Goal: Task Accomplishment & Management: Use online tool/utility

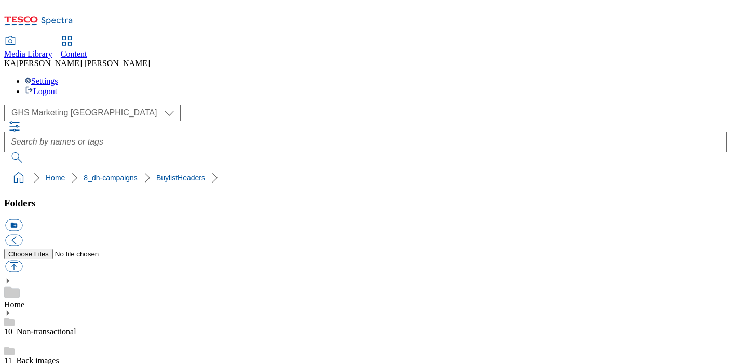
scroll to position [174, 0]
type input "C:\fakepath\1758872600302-Ad541842_Glenfiiddich_legobrand_H_1184x333_V6.jpg"
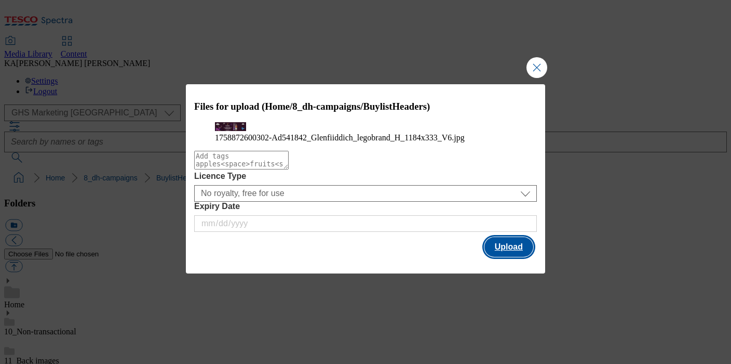
click at [511, 257] on button "Upload" at bounding box center [509, 247] width 49 height 20
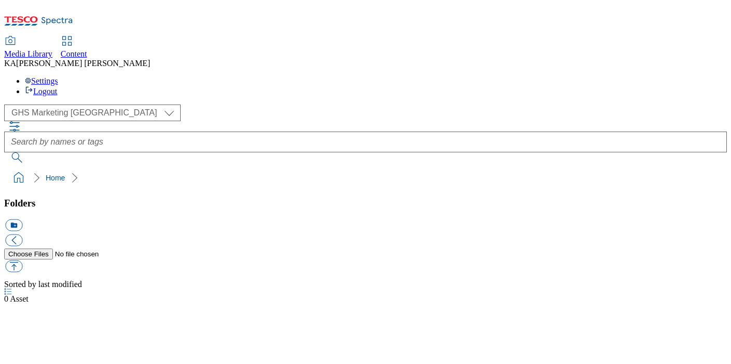
select select "flare-ghs-mktg"
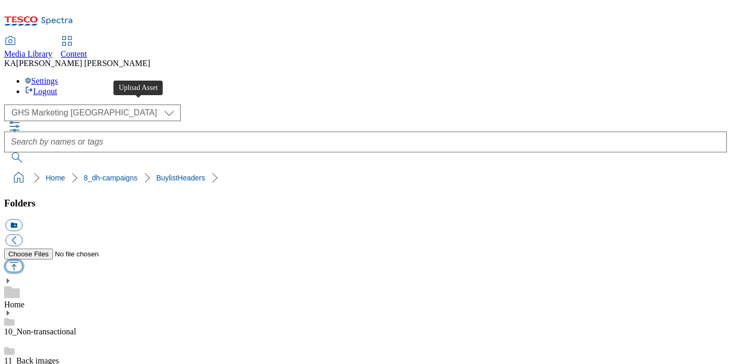
click at [22, 260] on button "button" at bounding box center [13, 266] width 17 height 12
type input "C:\fakepath\1758872600302-Ad541842_Glenfiiddich_legobrand_H_1184x333_V6.jpg"
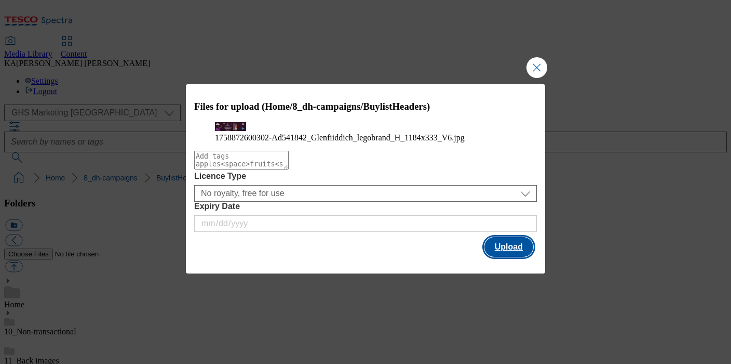
click at [501, 257] on button "Upload" at bounding box center [509, 247] width 49 height 20
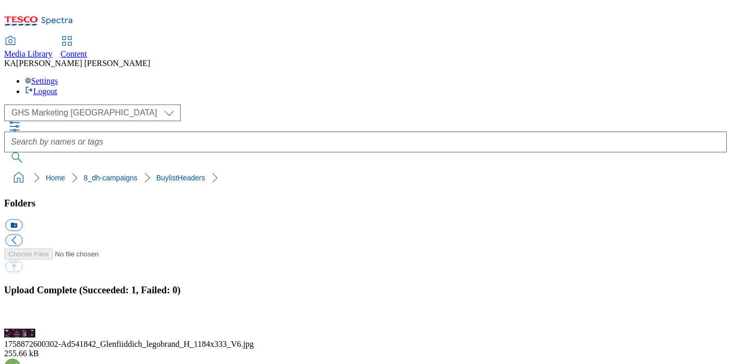
click at [21, 317] on button "button" at bounding box center [13, 322] width 16 height 10
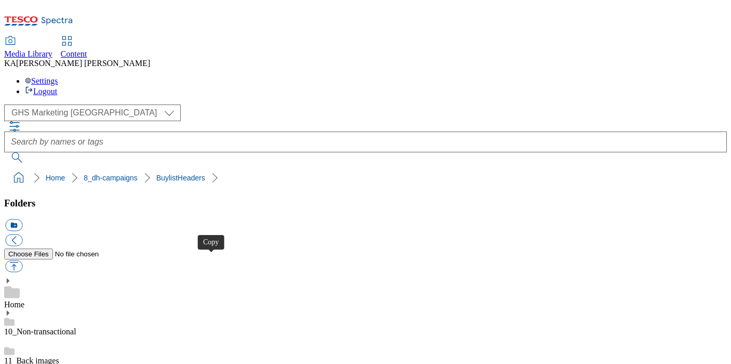
click at [24, 259] on span at bounding box center [14, 266] width 20 height 14
click at [22, 260] on button "button" at bounding box center [13, 266] width 17 height 12
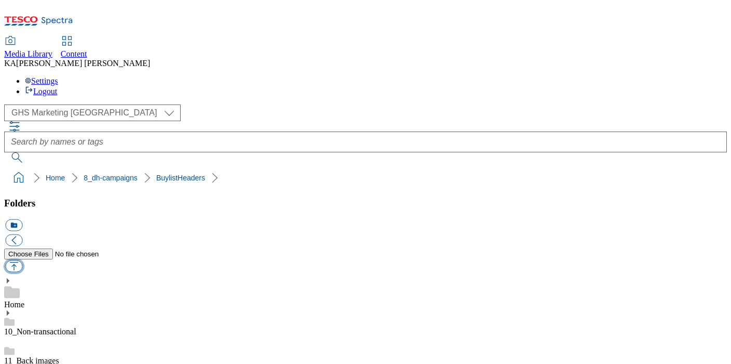
type input "C:\fakepath\1759754969954-ad542406_Wild_farmed_LegoBrand_H_1184x333_V3.jpg"
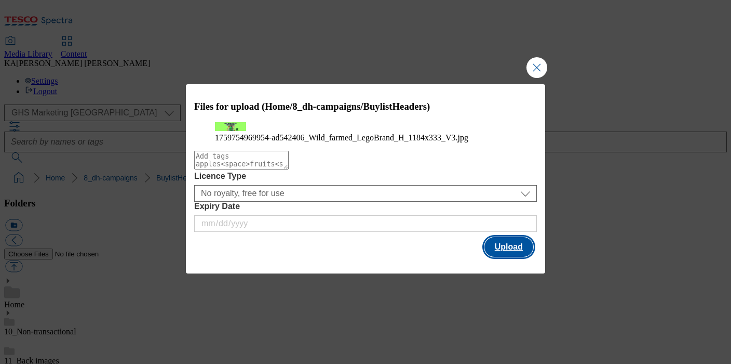
click at [511, 257] on button "Upload" at bounding box center [509, 247] width 49 height 20
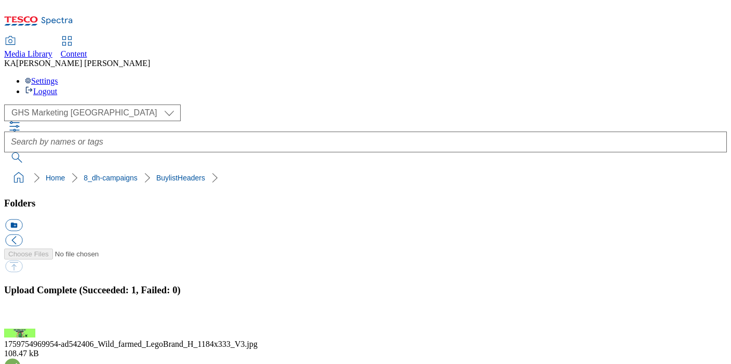
click at [21, 317] on button "button" at bounding box center [13, 322] width 16 height 10
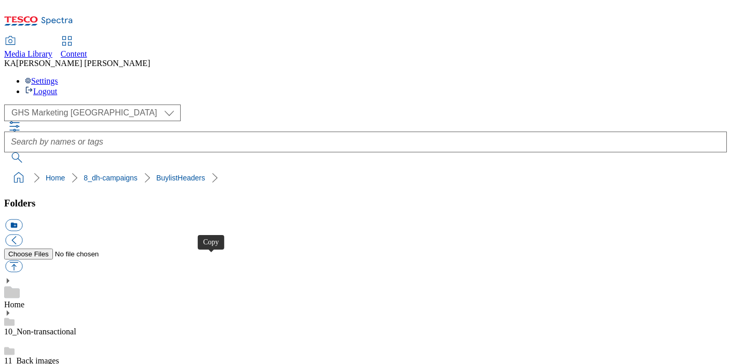
click at [22, 260] on button "button" at bounding box center [13, 266] width 17 height 12
type input "C:\fakepath\1759918212366-ad542204_Pernod_Absolut_Haring_LegoBrand_H_1184x333_V…"
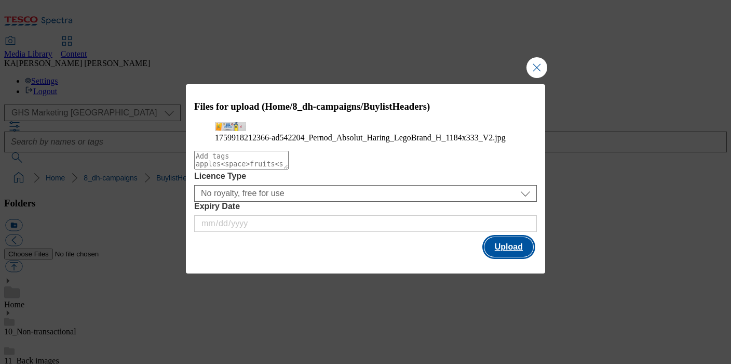
click at [515, 257] on button "Upload" at bounding box center [509, 247] width 49 height 20
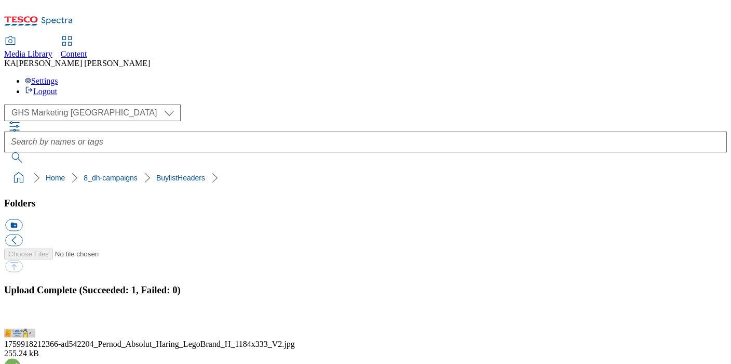
click at [21, 317] on button "button" at bounding box center [13, 322] width 16 height 10
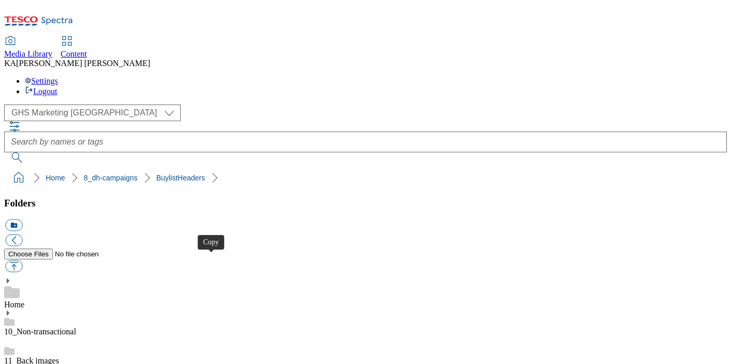
click at [22, 260] on button "button" at bounding box center [13, 266] width 17 height 12
type input "C:\fakepath\1759824256862-ad542406_Wild_farmed_LegoBrand_2560x320_V2.jpg"
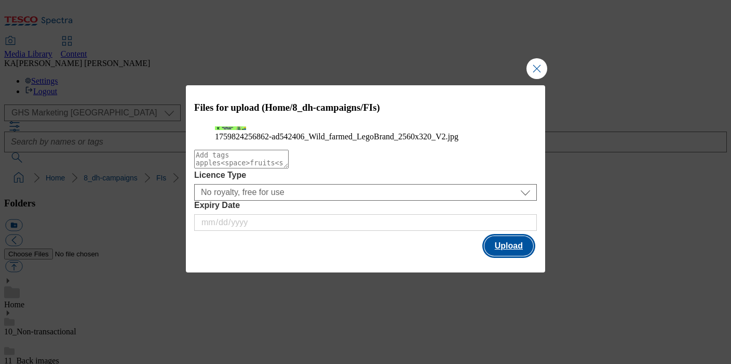
click at [501, 256] on button "Upload" at bounding box center [509, 246] width 49 height 20
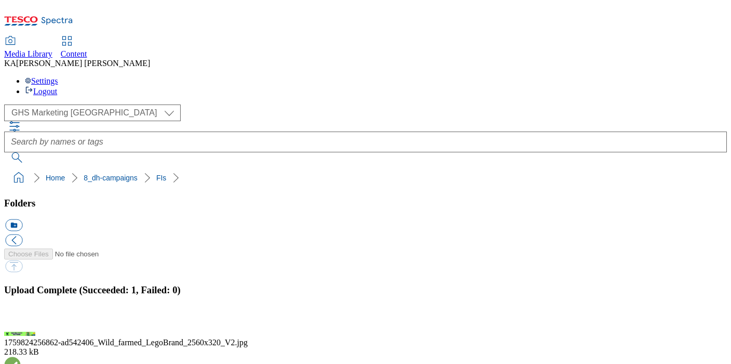
click at [21, 317] on button "button" at bounding box center [13, 322] width 16 height 10
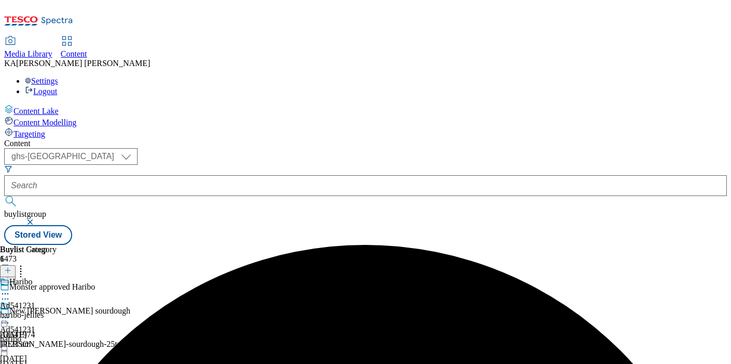
select select "ghs-[GEOGRAPHIC_DATA]"
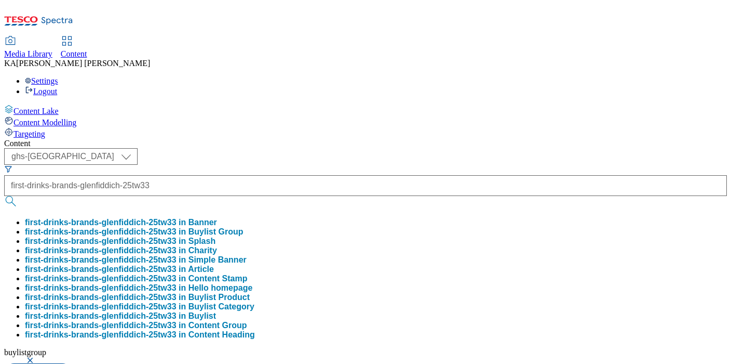
scroll to position [0, 51]
type input "first-drinks-brands-glenfiddich-25tw33"
click at [244, 227] on button "first-drinks-brands-glenfiddich-25tw33 in Buylist Group" at bounding box center [134, 231] width 219 height 9
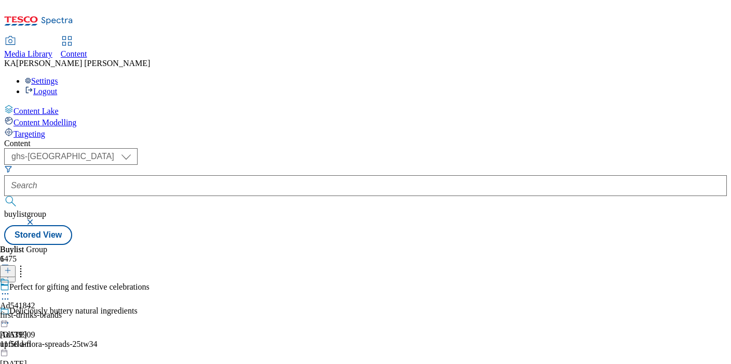
click at [10, 288] on icon at bounding box center [5, 293] width 10 height 10
click at [44, 312] on span "Edit" at bounding box center [38, 316] width 12 height 8
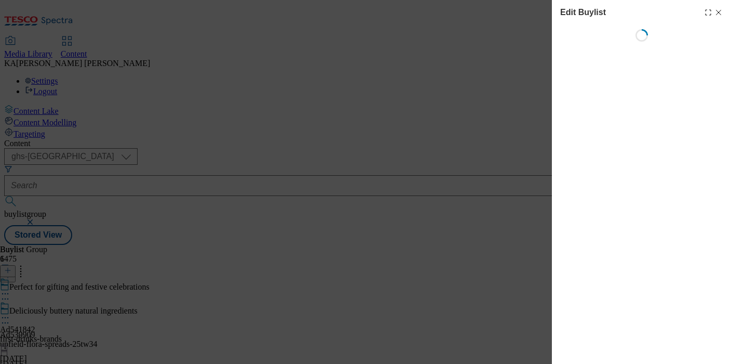
select select "tactical"
select select "supplier funded short term 1-3 weeks"
select select "dunnhumby"
select select "Banner"
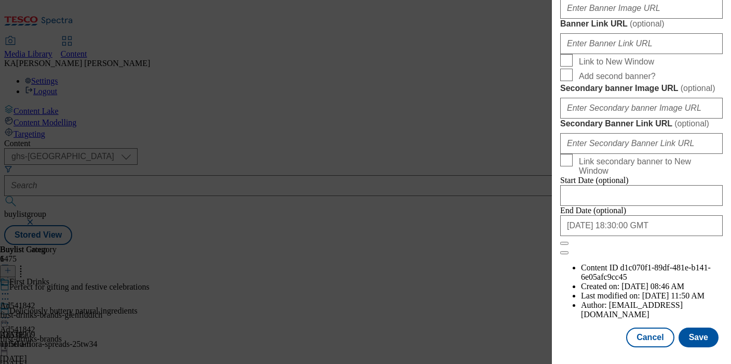
scroll to position [881, 0]
click at [592, 19] on input "Banner Image URL ( optional )" at bounding box center [642, 8] width 163 height 21
paste input "https://digitalcontent.api.tesco.com/v2/media/ghs-mktg/0147a264-94dc-4da3-98ab-…"
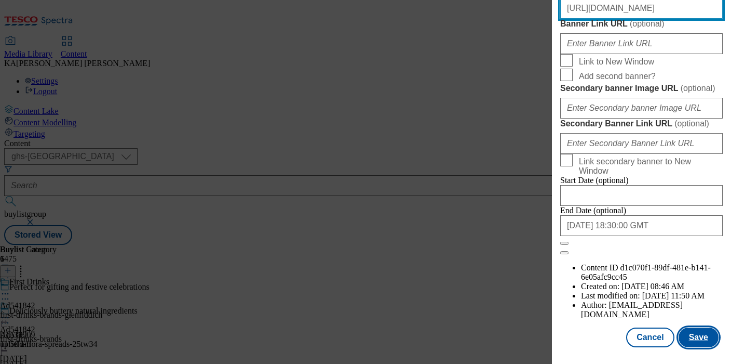
type input "https://digitalcontent.api.tesco.com/v2/media/ghs-mktg/0147a264-94dc-4da3-98ab-…"
click at [702, 340] on button "Save" at bounding box center [699, 337] width 40 height 20
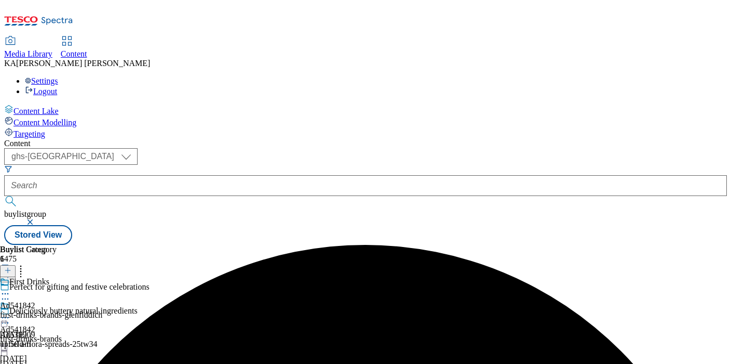
click at [10, 312] on icon at bounding box center [5, 317] width 10 height 10
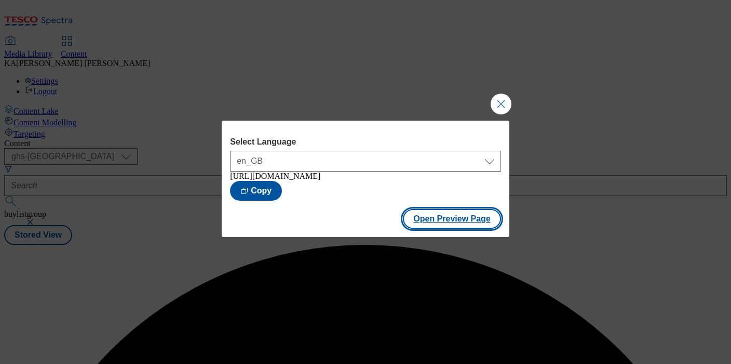
click at [416, 226] on button "Open Preview Page" at bounding box center [452, 219] width 98 height 20
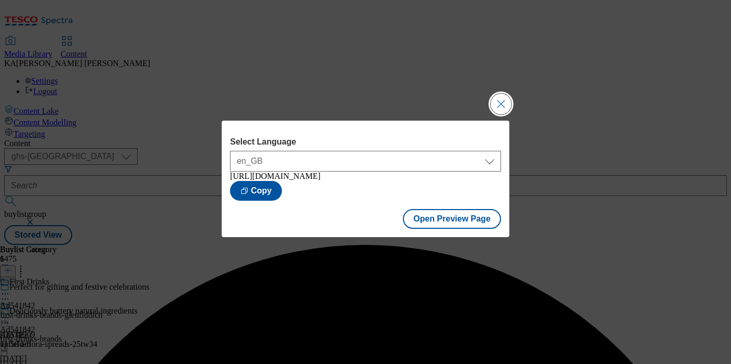
click at [508, 94] on button "Close Modal" at bounding box center [501, 104] width 21 height 21
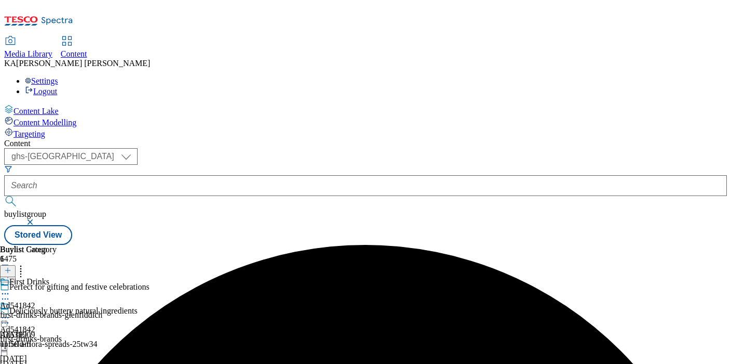
click at [10, 312] on icon at bounding box center [5, 317] width 10 height 10
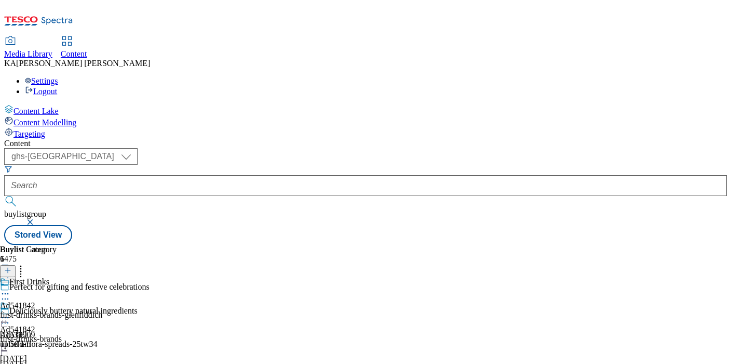
click at [10, 312] on icon at bounding box center [5, 317] width 10 height 10
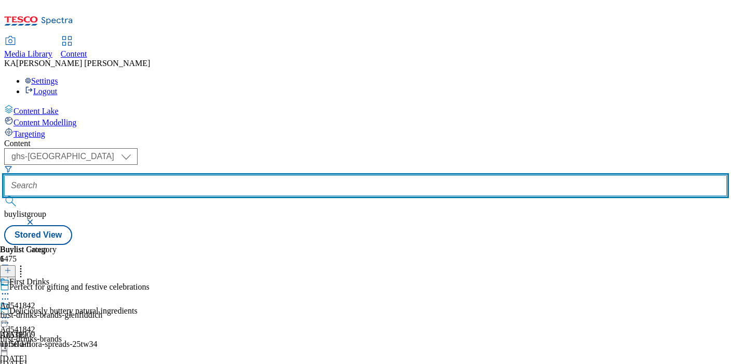
click at [232, 175] on input "text" at bounding box center [365, 185] width 723 height 21
paste input "trff-ltd-wildfarmed-25tw33"
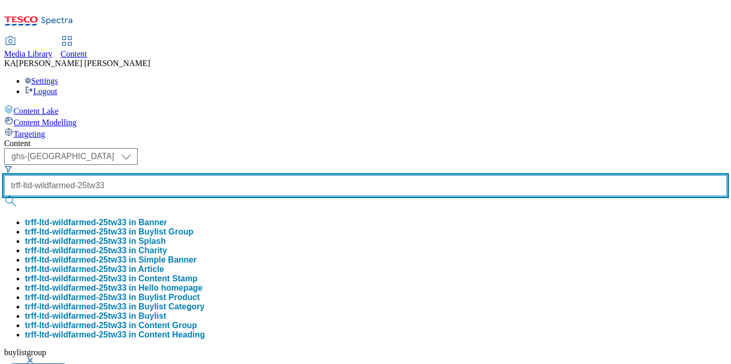
type input "trff-ltd-wildfarmed-25tw33"
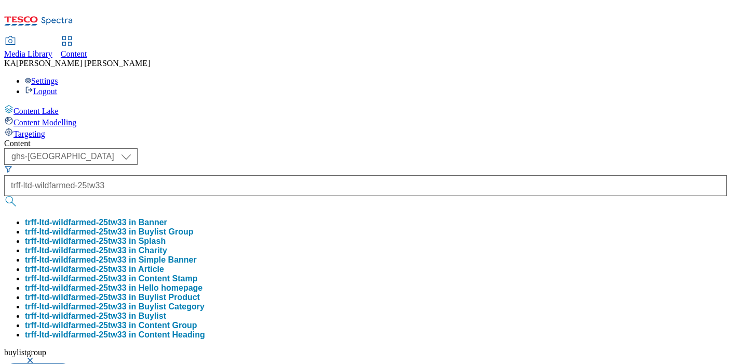
scroll to position [0, 0]
click at [193, 227] on button "trff-ltd-wildfarmed-25tw33 in Buylist Group" at bounding box center [109, 231] width 168 height 9
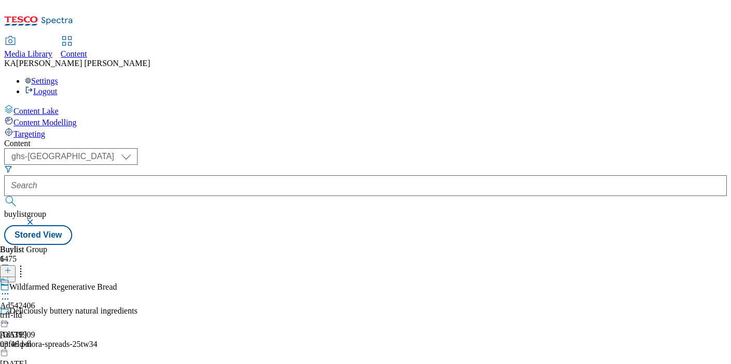
click at [6, 293] on circle at bounding box center [6, 294] width 2 height 2
click at [44, 312] on span "Edit" at bounding box center [38, 316] width 12 height 8
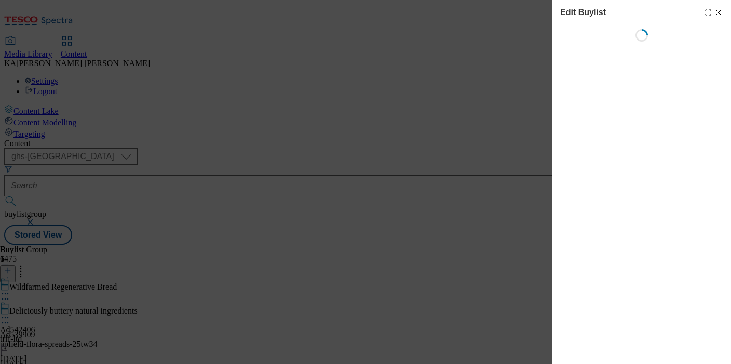
select select "tactical"
select select "supplier funded short term 1-3 weeks"
select select "dunnhumby"
select select "Banner"
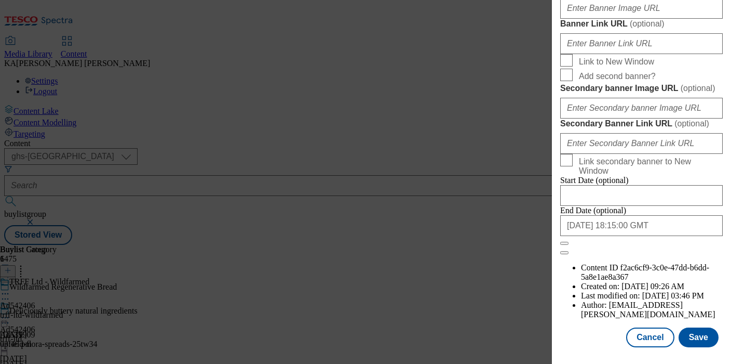
scroll to position [1036, 0]
click at [581, 19] on input "Banner Image URL ( optional )" at bounding box center [642, 8] width 163 height 21
paste input "https://digitalcontent.api.tesco.com/v2/media/ghs-mktg/7ea85906-956b-4059-ac8f-…"
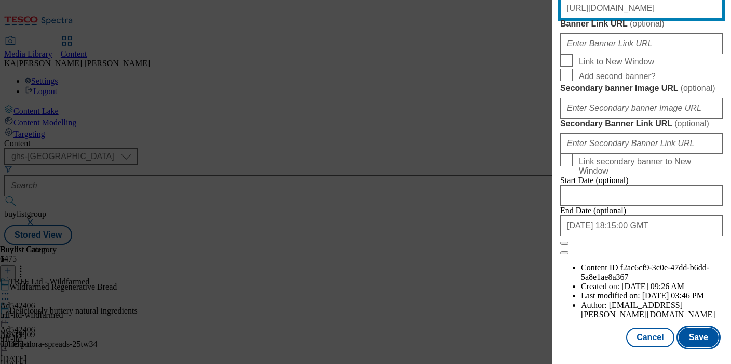
type input "https://digitalcontent.api.tesco.com/v2/media/ghs-mktg/7ea85906-956b-4059-ac8f-…"
click at [695, 330] on button "Save" at bounding box center [699, 337] width 40 height 20
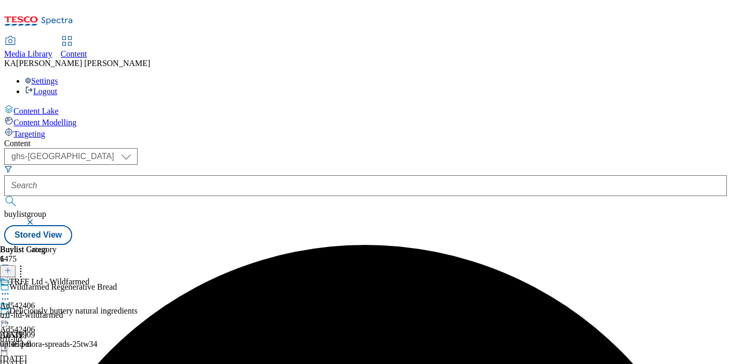
click at [10, 312] on icon at bounding box center [5, 317] width 10 height 10
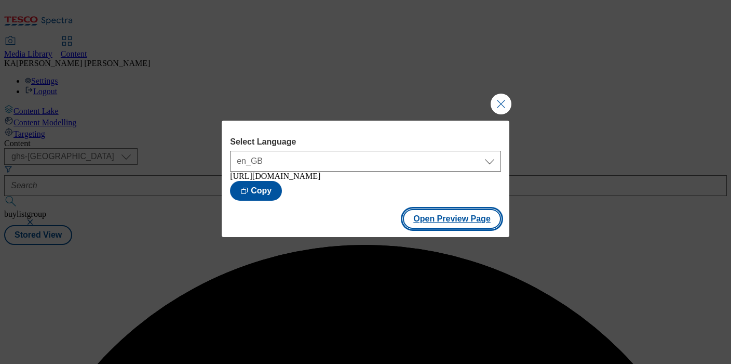
click at [435, 223] on button "Open Preview Page" at bounding box center [452, 219] width 98 height 20
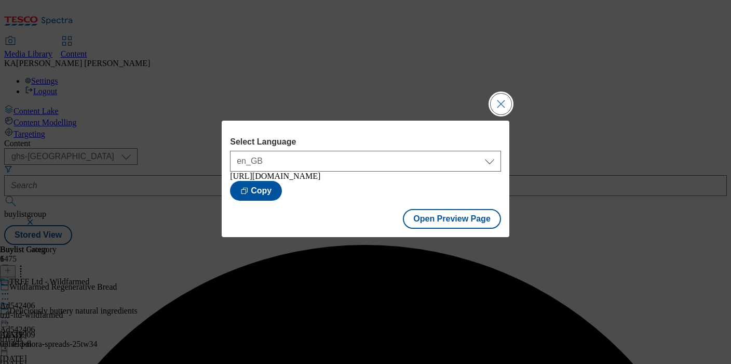
click at [504, 103] on button "Close Modal" at bounding box center [501, 104] width 21 height 21
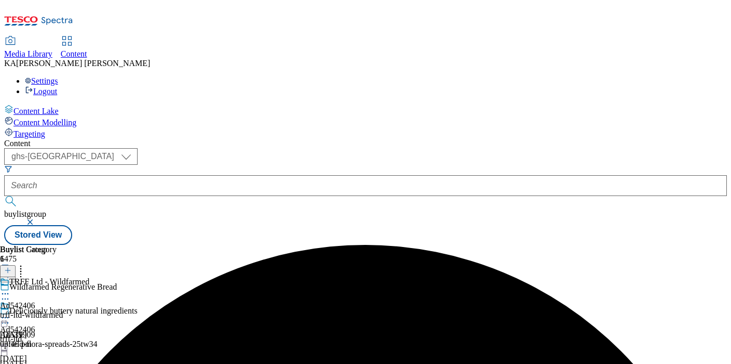
click at [10, 312] on icon at bounding box center [5, 317] width 10 height 10
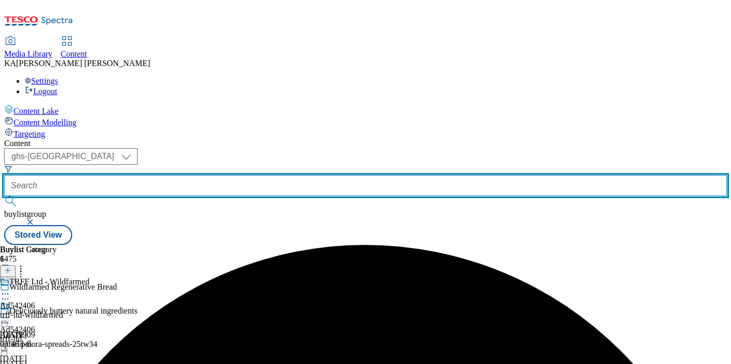
click at [249, 175] on input "text" at bounding box center [365, 185] width 723 height 21
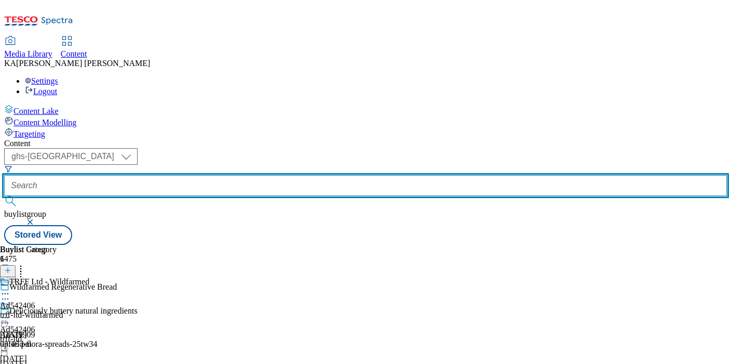
paste input "pernod-ricard-absolut-25tw33"
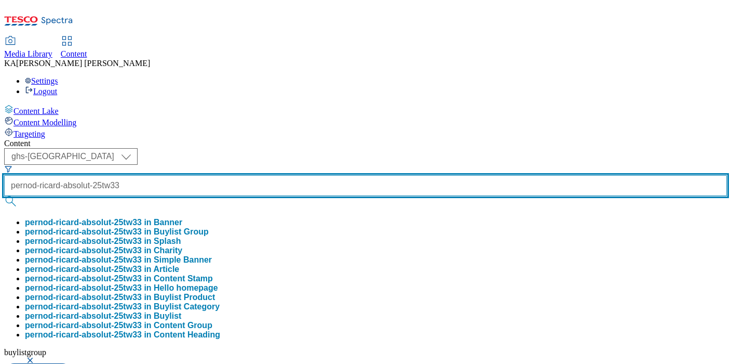
type input "pernod-ricard-absolut-25tw33"
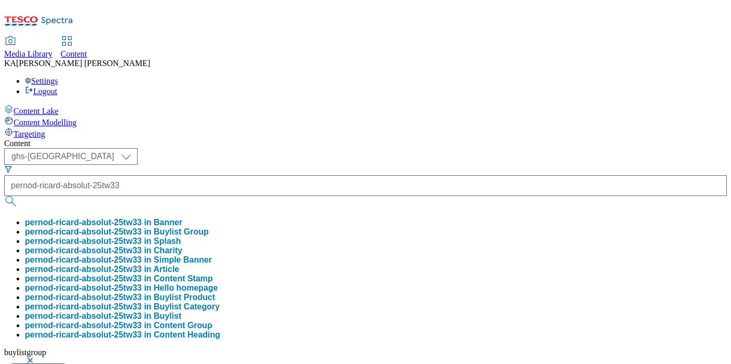
scroll to position [0, 0]
click at [209, 227] on button "pernod-ricard-absolut-25tw33 in Buylist Group" at bounding box center [117, 231] width 184 height 9
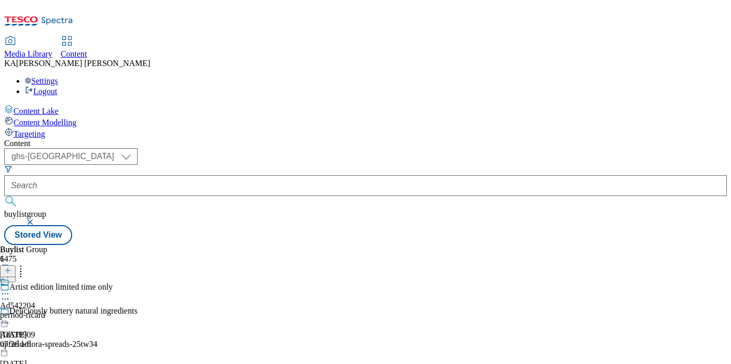
click at [10, 288] on icon at bounding box center [5, 293] width 10 height 10
click at [48, 311] on div "Edit" at bounding box center [35, 315] width 28 height 9
click at [10, 288] on icon at bounding box center [5, 293] width 10 height 10
click at [44, 312] on span "Edit" at bounding box center [38, 316] width 12 height 8
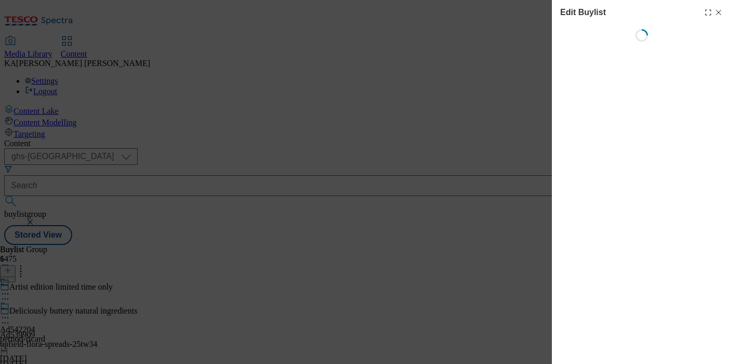
select select "tactical"
select select "supplier funded short term 1-3 weeks"
select select "dunnhumby"
select select "Banner"
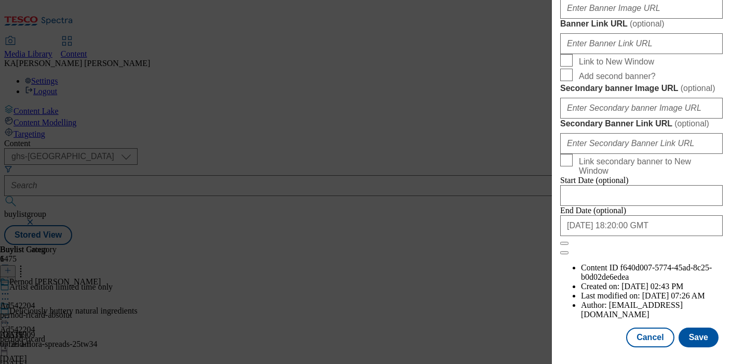
scroll to position [930, 0]
click at [587, 19] on input "Banner Image URL ( optional )" at bounding box center [642, 8] width 163 height 21
paste input "https://digitalcontent.api.tesco.com/v2/media/ghs-mktg/edd96cdb-3394-493b-a094-…"
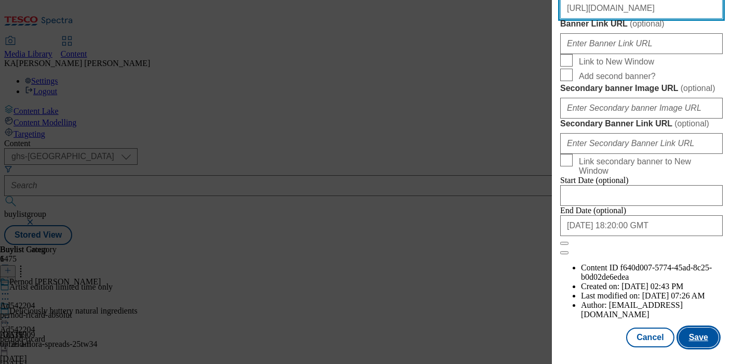
type input "https://digitalcontent.api.tesco.com/v2/media/ghs-mktg/edd96cdb-3394-493b-a094-…"
click at [691, 339] on button "Save" at bounding box center [699, 337] width 40 height 20
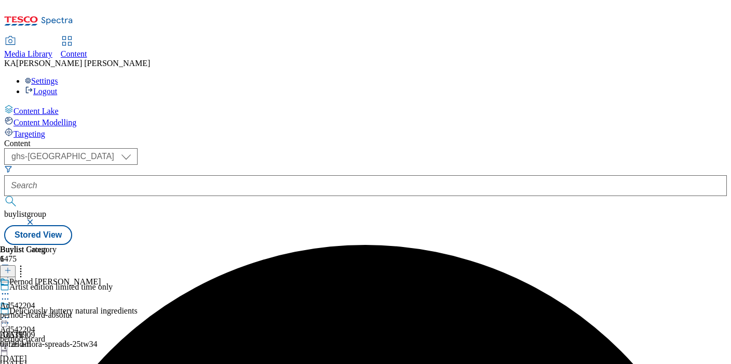
click at [10, 312] on icon at bounding box center [5, 317] width 10 height 10
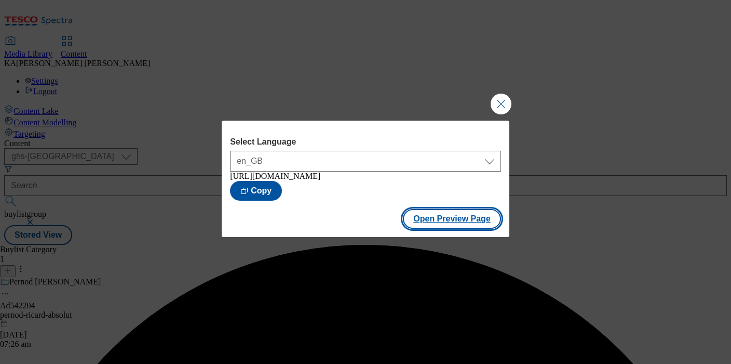
click at [446, 224] on button "Open Preview Page" at bounding box center [452, 219] width 98 height 20
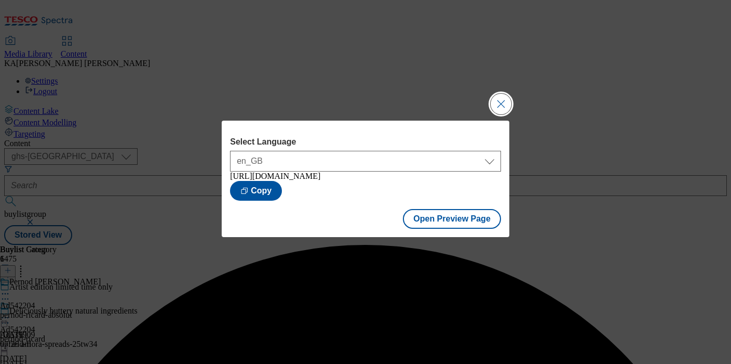
click at [500, 101] on button "Close Modal" at bounding box center [501, 104] width 21 height 21
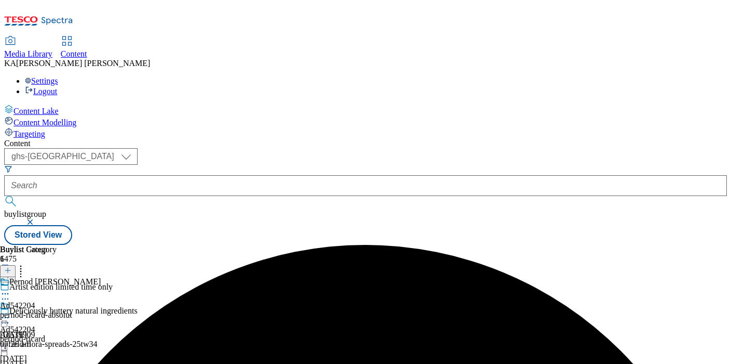
click at [10, 312] on icon at bounding box center [5, 317] width 10 height 10
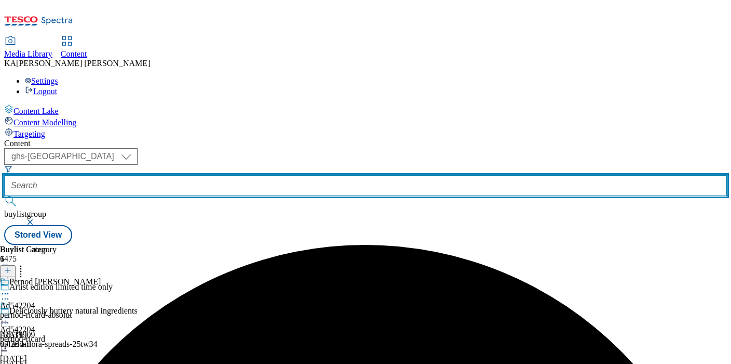
click at [256, 175] on input "text" at bounding box center [365, 185] width 723 height 21
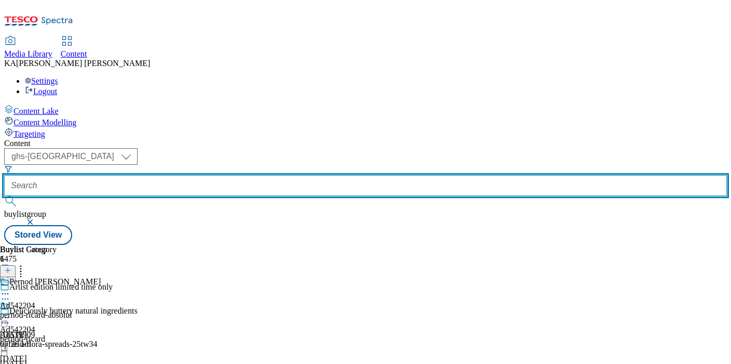
paste input "trff-ltd-wildfarmed-25tw33"
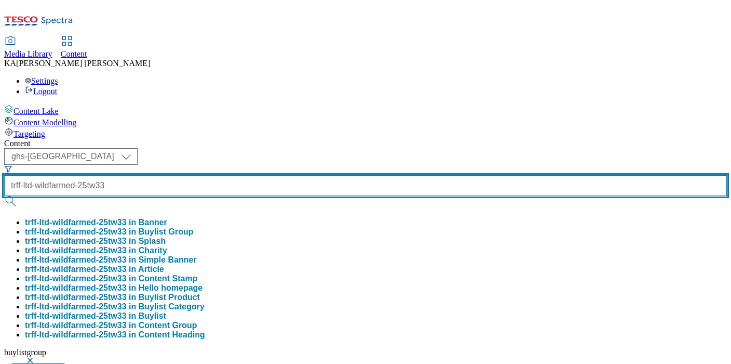
scroll to position [0, 13]
type input "trff-ltd-wildfarmed-25tw33"
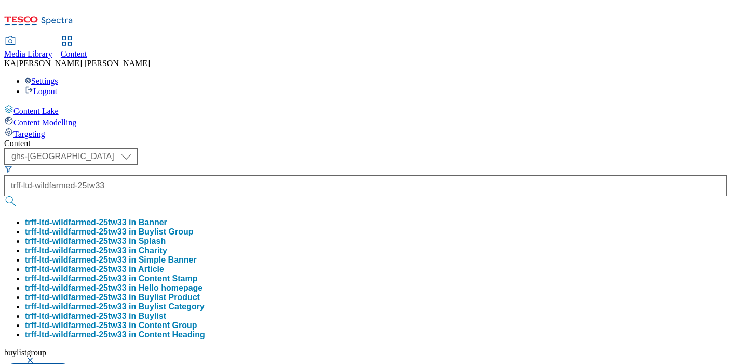
scroll to position [0, 0]
click at [193, 227] on button "trff-ltd-wildfarmed-25tw33 in Buylist Group" at bounding box center [109, 231] width 168 height 9
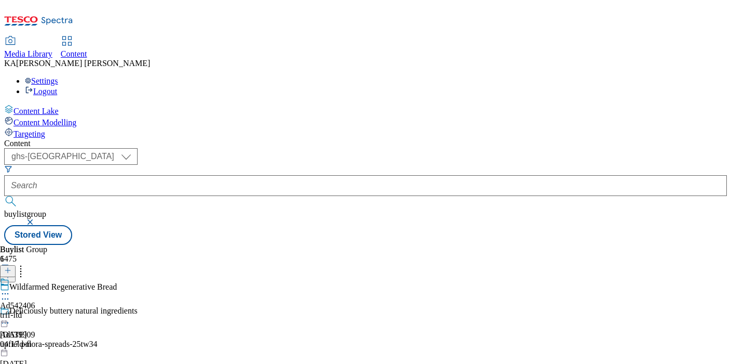
click at [10, 288] on icon at bounding box center [5, 293] width 10 height 10
click at [48, 309] on button "Edit" at bounding box center [35, 315] width 28 height 12
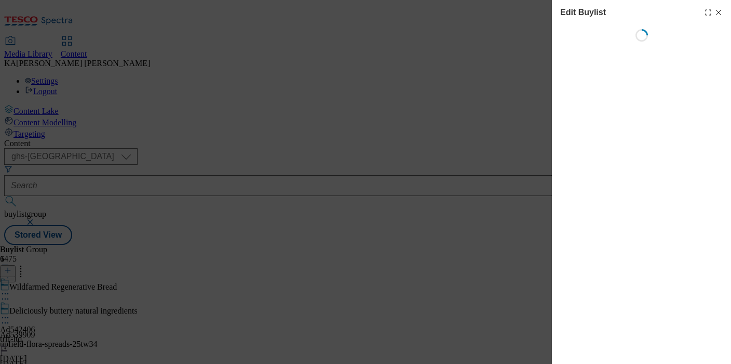
select select "tactical"
select select "supplier funded short term 1-3 weeks"
select select "dunnhumby"
select select "Banner"
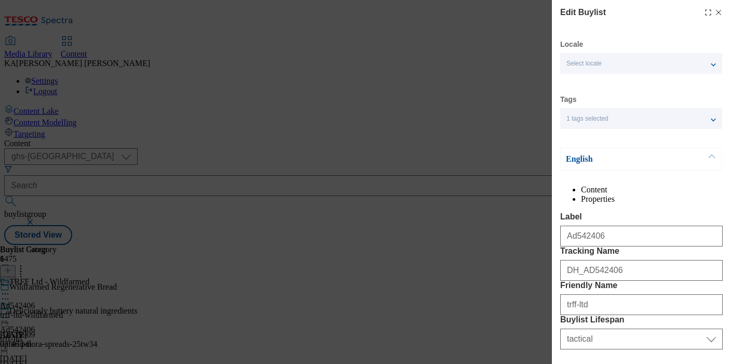
click at [721, 10] on line "Modal" at bounding box center [719, 12] width 5 height 5
select select "tactical"
select select "supplier funded short term 1-3 weeks"
select select "dunnhumby"
select select "Banner"
